Goal: Check status

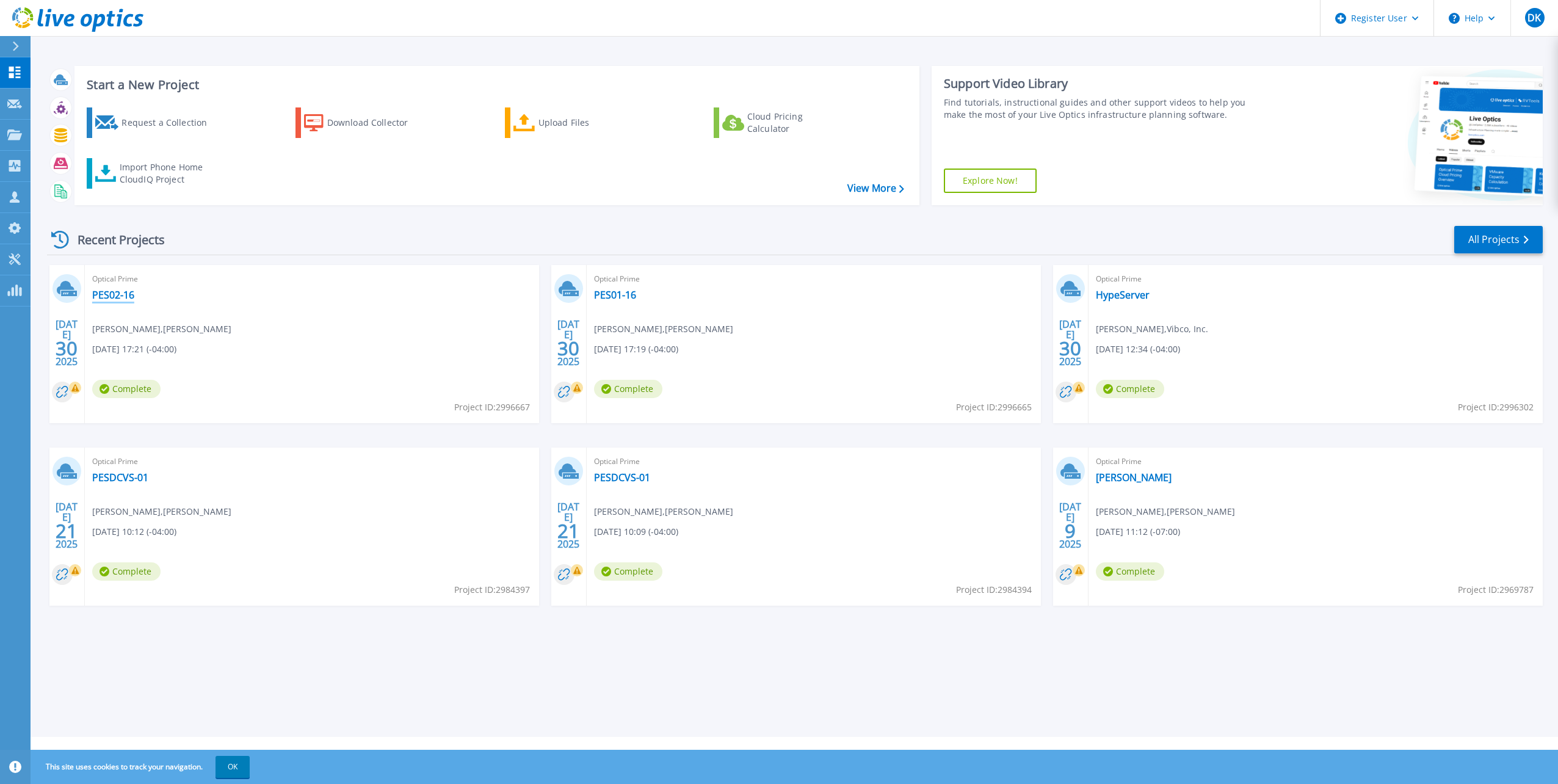
click at [118, 298] on link "PES02-16" at bounding box center [113, 295] width 42 height 12
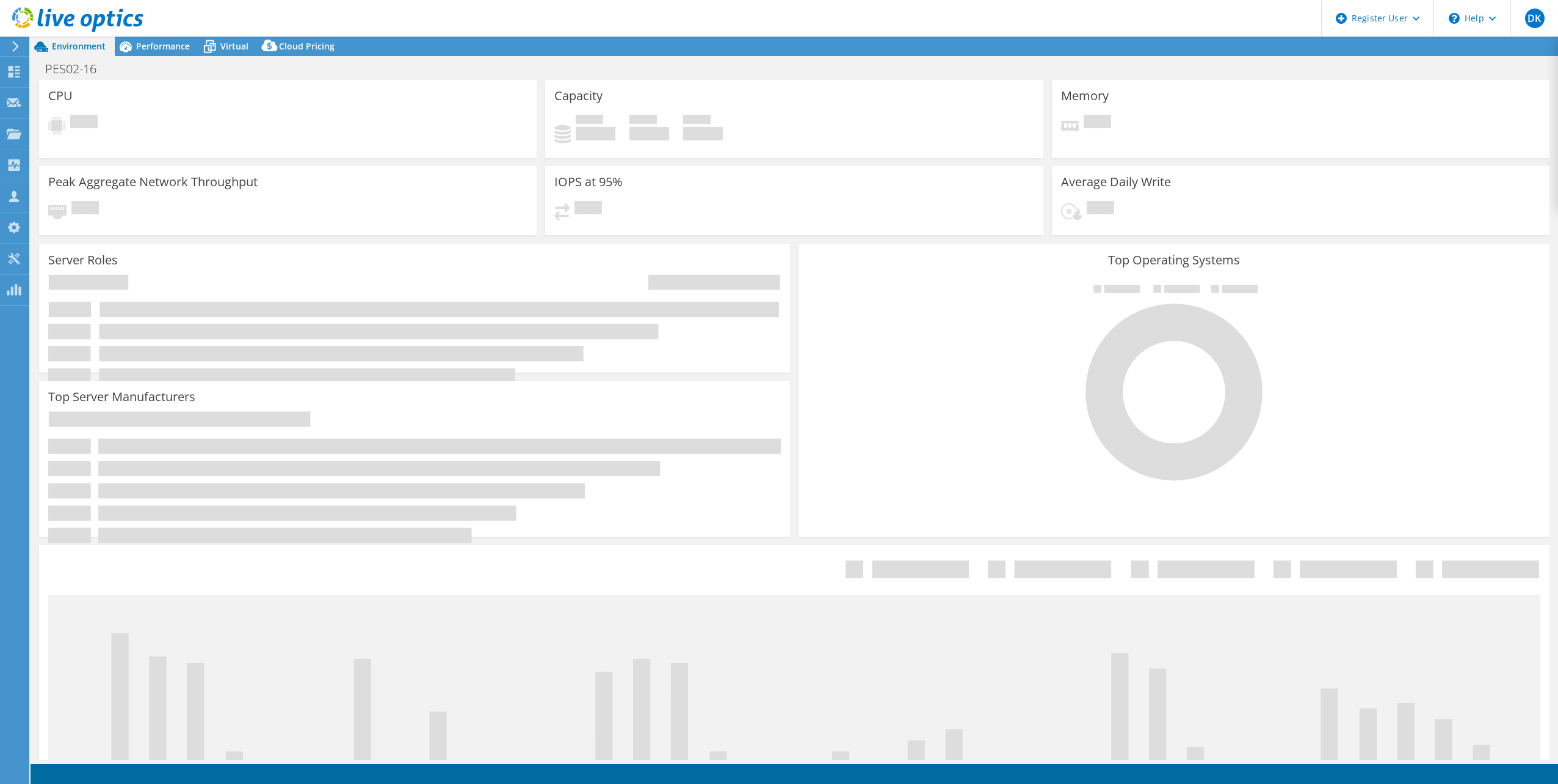
select select "USD"
